Goal: Task Accomplishment & Management: Manage account settings

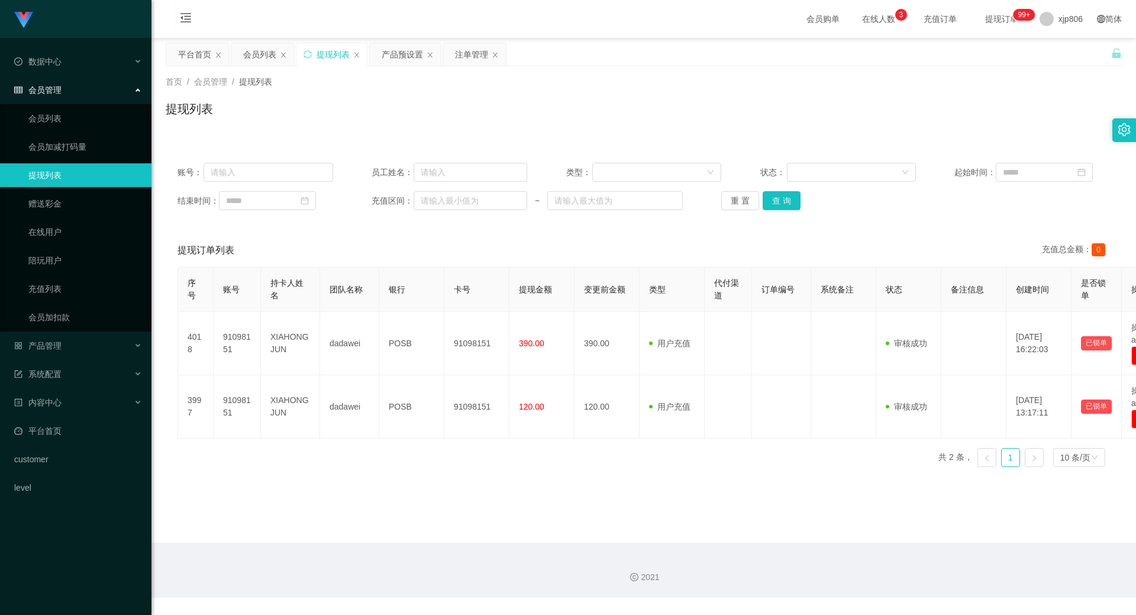
click at [800, 197] on div "重 置 查 询" at bounding box center [799, 200] width 156 height 19
drag, startPoint x: 791, startPoint y: 202, endPoint x: 742, endPoint y: 199, distance: 48.6
click at [790, 201] on button "查 询" at bounding box center [782, 200] width 38 height 19
click at [265, 60] on div "会员列表" at bounding box center [259, 54] width 33 height 22
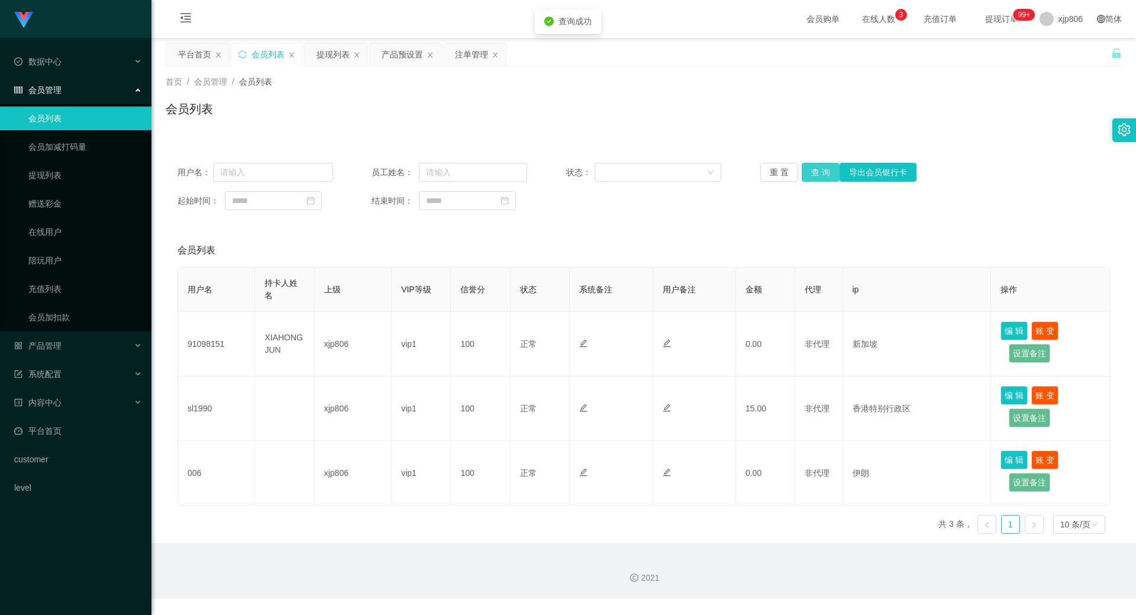
click at [805, 179] on button "查 询" at bounding box center [821, 172] width 38 height 19
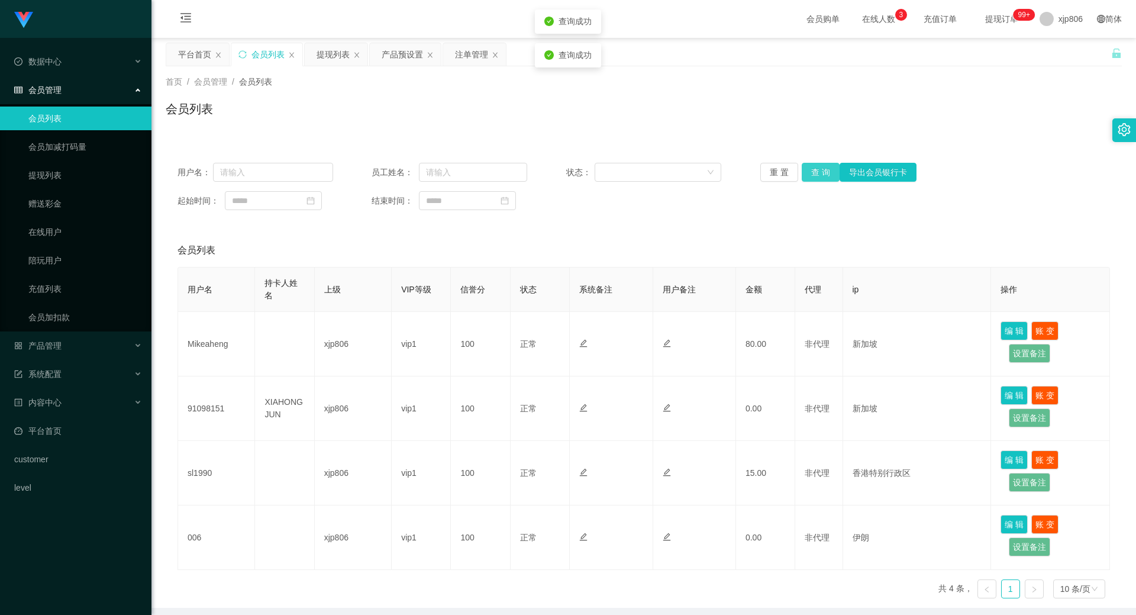
click at [807, 176] on button "查 询" at bounding box center [821, 172] width 38 height 19
click at [807, 176] on div "重 置 查 询 导出会员银行卡" at bounding box center [838, 172] width 156 height 19
click at [807, 176] on button "查 询" at bounding box center [821, 172] width 38 height 19
click at [807, 176] on div "重 置 查 询 导出会员银行卡" at bounding box center [838, 172] width 156 height 19
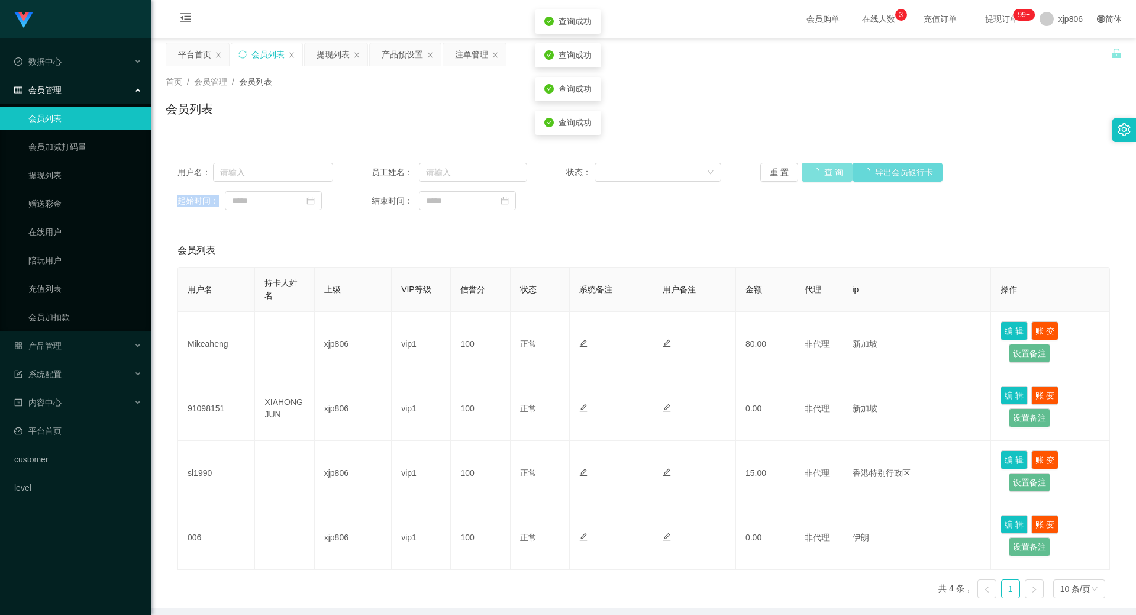
click at [807, 176] on button "查 询" at bounding box center [827, 172] width 51 height 19
click at [807, 176] on div "重 置 查 询 导出会员银行卡" at bounding box center [838, 172] width 156 height 19
click at [807, 176] on button "查 询" at bounding box center [821, 172] width 38 height 19
click at [807, 176] on div "重 置 查 询 导出会员银行卡" at bounding box center [838, 172] width 156 height 19
click at [807, 176] on button "查 询" at bounding box center [821, 172] width 38 height 19
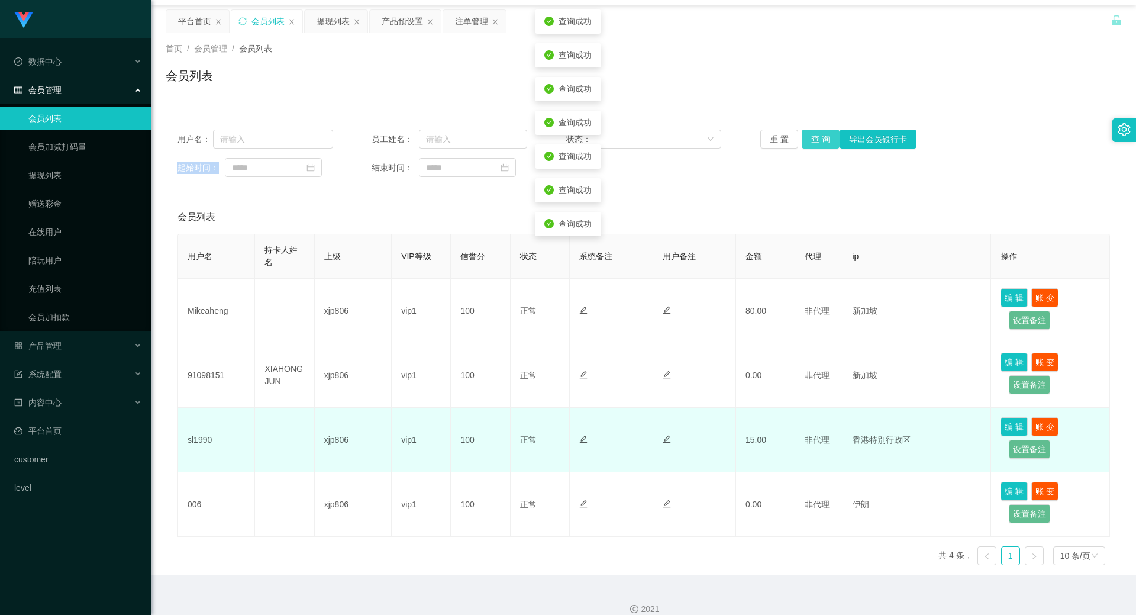
scroll to position [48, 0]
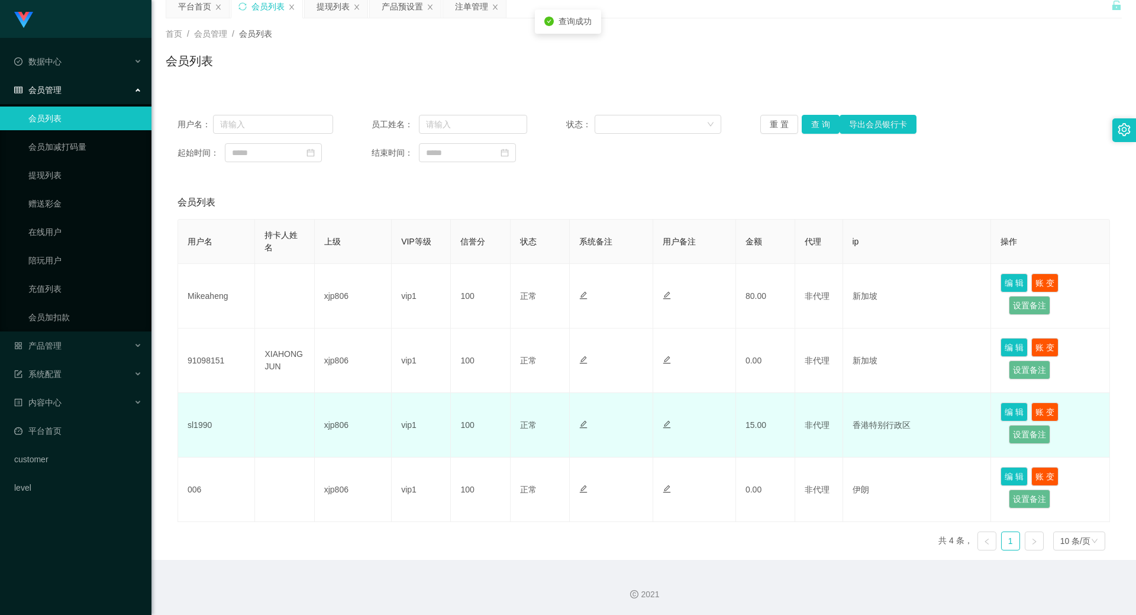
click at [884, 420] on td "香港特别行政区" at bounding box center [917, 425] width 149 height 65
click at [858, 423] on td "香港特别行政区" at bounding box center [917, 425] width 149 height 65
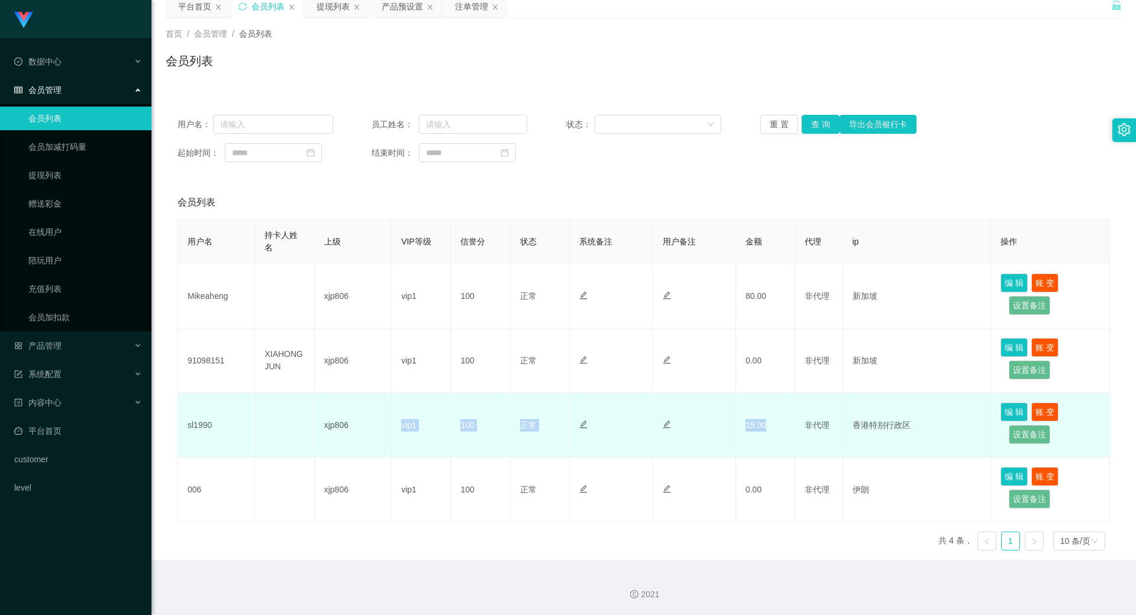
drag, startPoint x: 704, startPoint y: 428, endPoint x: 384, endPoint y: 411, distance: 320.6
click at [384, 411] on tr "sl1990 xjp806 vip1 100 正常 禁止登录 禁止投注 15.00 非代理 香港特别行政区 编 辑 账 变 设置备注" at bounding box center [644, 425] width 932 height 65
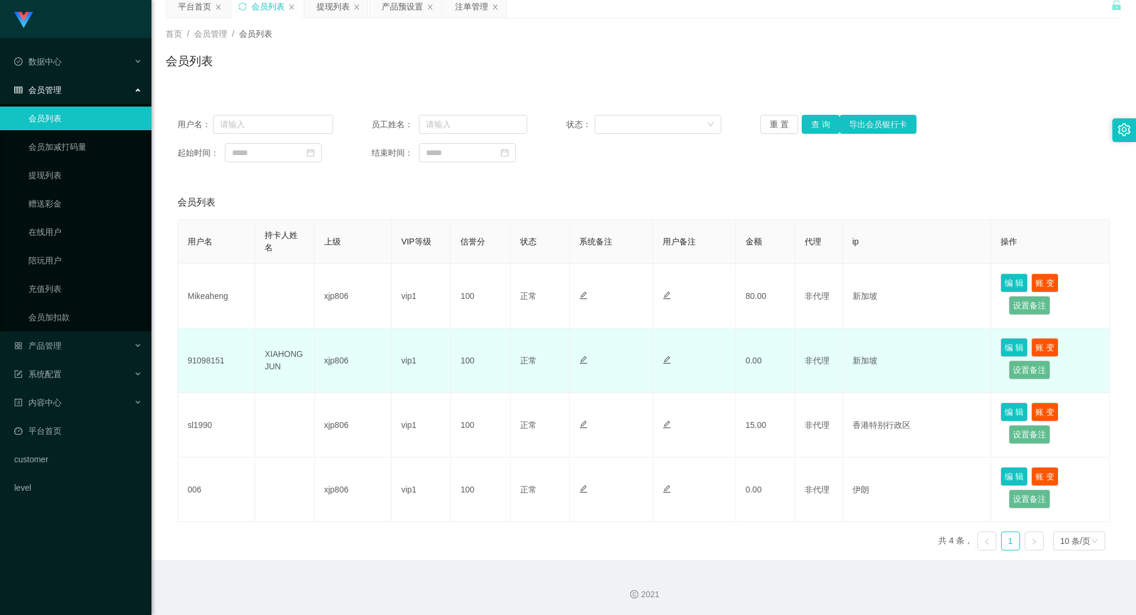
drag, startPoint x: 384, startPoint y: 356, endPoint x: 359, endPoint y: 350, distance: 25.4
click at [383, 356] on td "xjp806" at bounding box center [353, 360] width 77 height 65
click at [359, 350] on td "xjp806" at bounding box center [353, 360] width 77 height 65
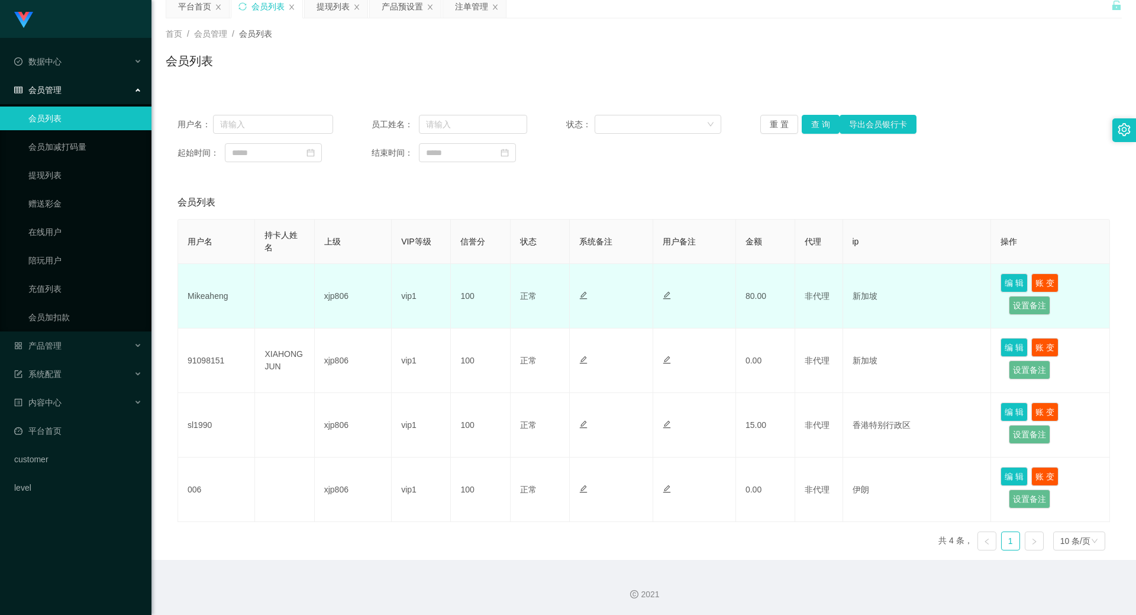
click at [365, 296] on td "xjp806" at bounding box center [353, 296] width 77 height 65
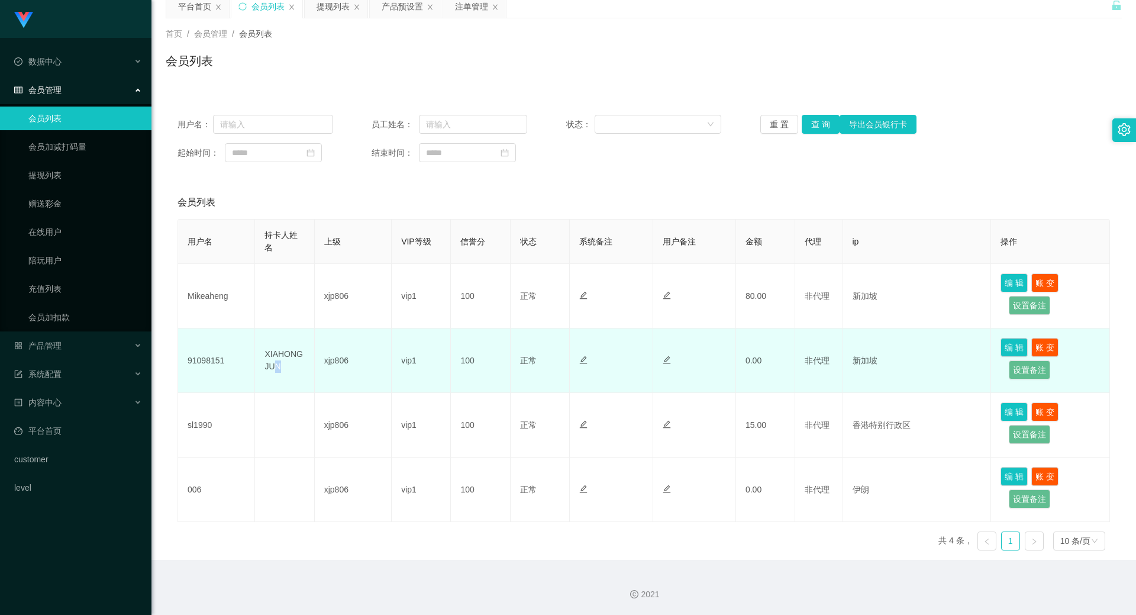
drag, startPoint x: 276, startPoint y: 366, endPoint x: 336, endPoint y: 379, distance: 60.6
click at [333, 379] on tr "91098151 XIAHONGJUN xjp806 vip1 100 正常 禁止登录 禁止投注 0.00 非代理 新加坡 编 辑 账 变 设置备注" at bounding box center [644, 360] width 932 height 65
click at [420, 369] on td "vip1" at bounding box center [421, 360] width 59 height 65
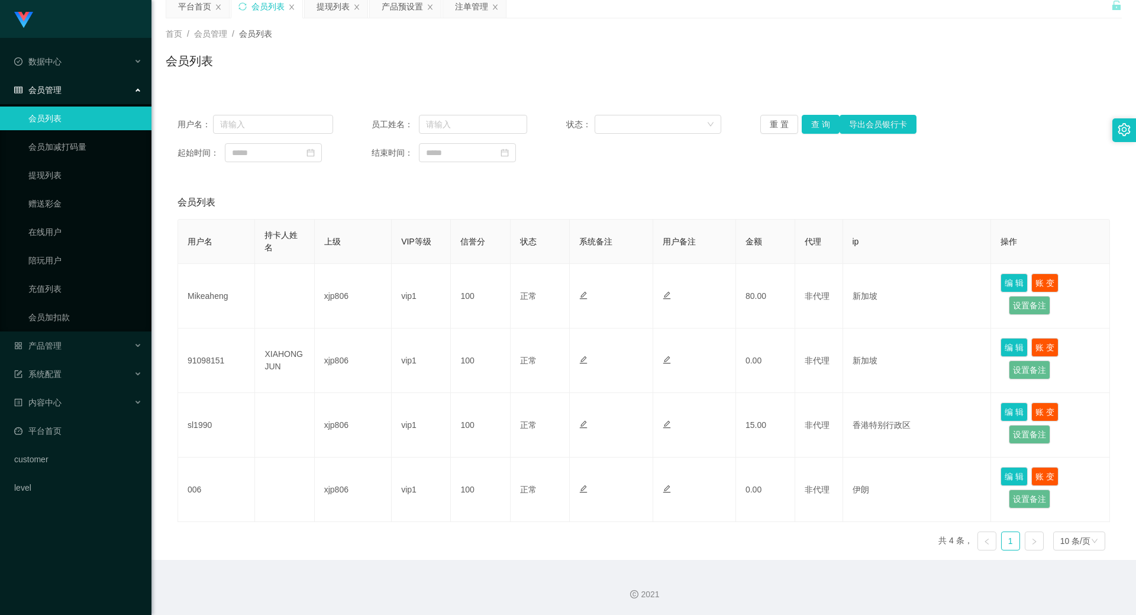
scroll to position [0, 0]
